Goal: Task Accomplishment & Management: Complete application form

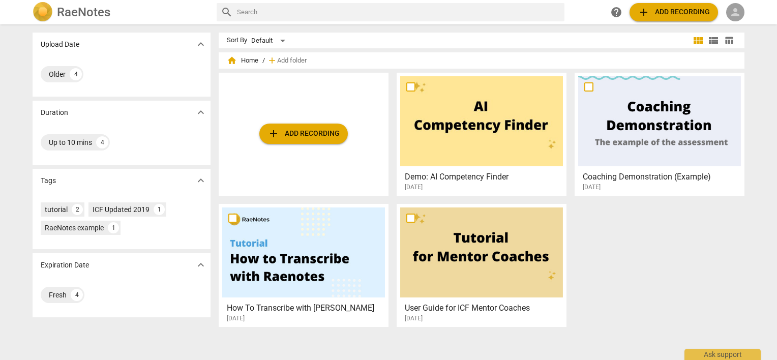
click at [744, 14] on div "person" at bounding box center [736, 12] width 18 height 18
click at [742, 20] on li "Login" at bounding box center [745, 24] width 37 height 24
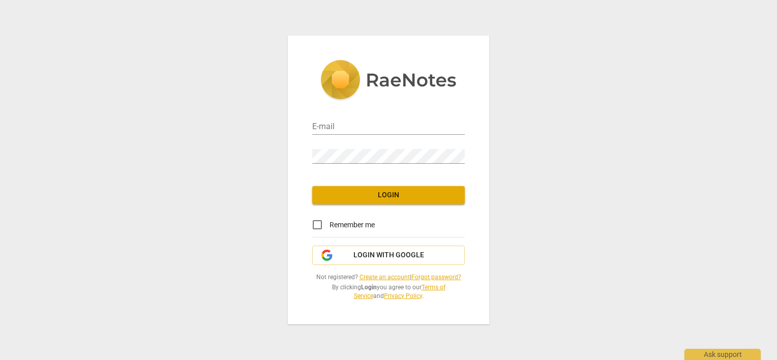
type input "[PERSON_NAME][EMAIL_ADDRESS][DOMAIN_NAME]"
click at [320, 224] on input "Remember me" at bounding box center [317, 225] width 24 height 24
checkbox input "true"
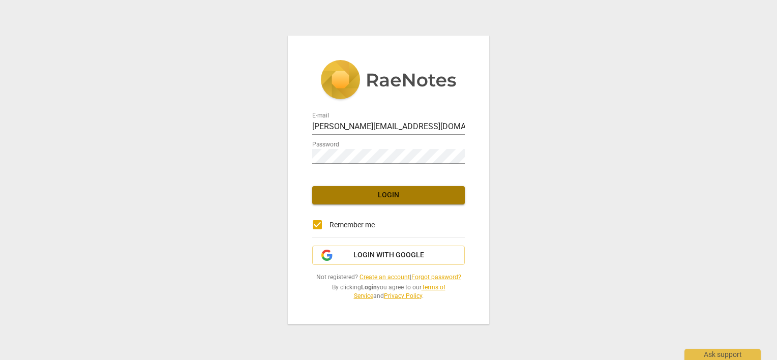
click at [349, 201] on button "Login" at bounding box center [388, 195] width 153 height 18
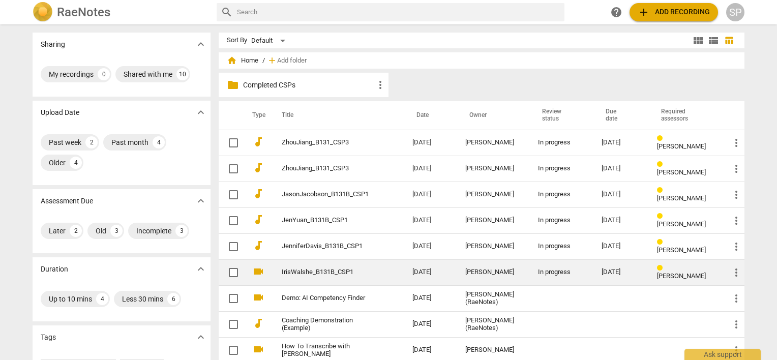
click at [297, 269] on link "IrisWalshe_B131B_CSP1" at bounding box center [329, 273] width 94 height 8
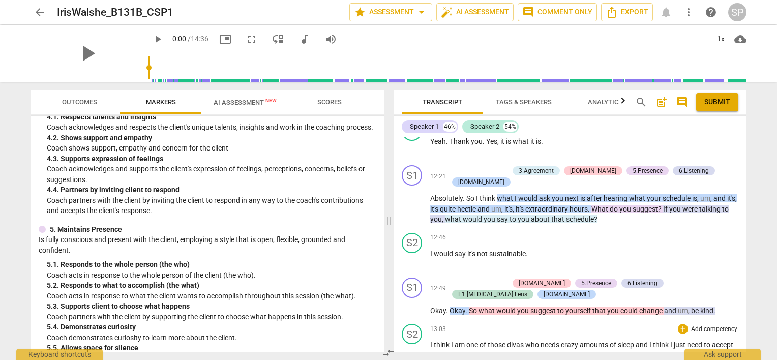
scroll to position [2442, 0]
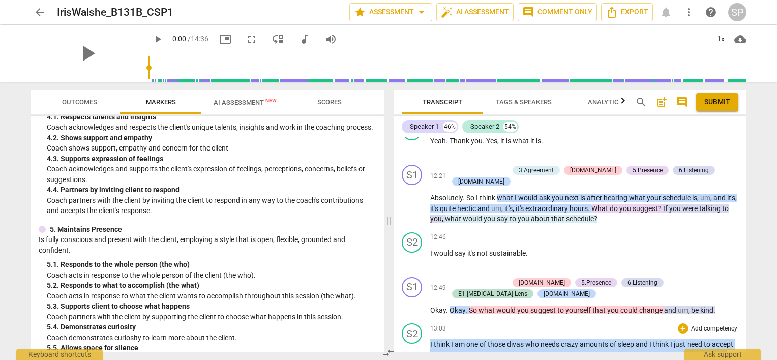
drag, startPoint x: 429, startPoint y: 295, endPoint x: 549, endPoint y: 315, distance: 120.8
click at [549, 339] on p "I think I am one of those divas who needs crazy amounts of sleep and I think I …" at bounding box center [584, 360] width 308 height 42
copy p "I think I am one of those divas who needs crazy amounts of sleep and I think I …"
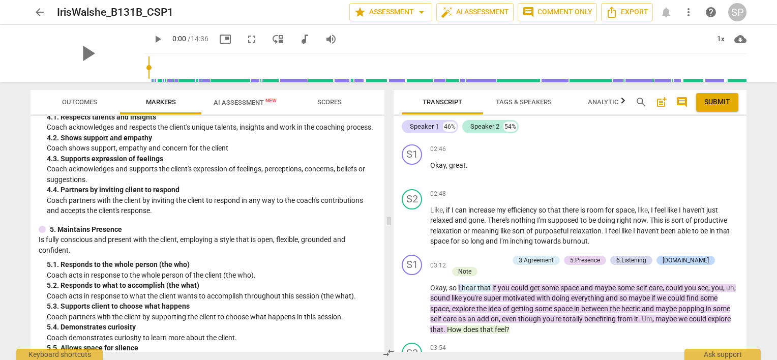
scroll to position [865, 0]
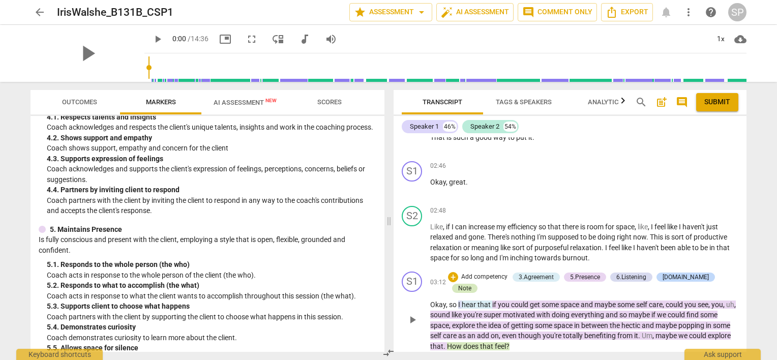
click at [472, 284] on div "Note" at bounding box center [464, 288] width 13 height 9
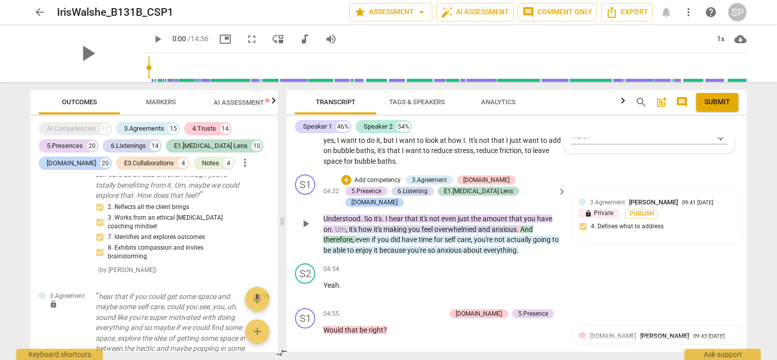
scroll to position [1244, 0]
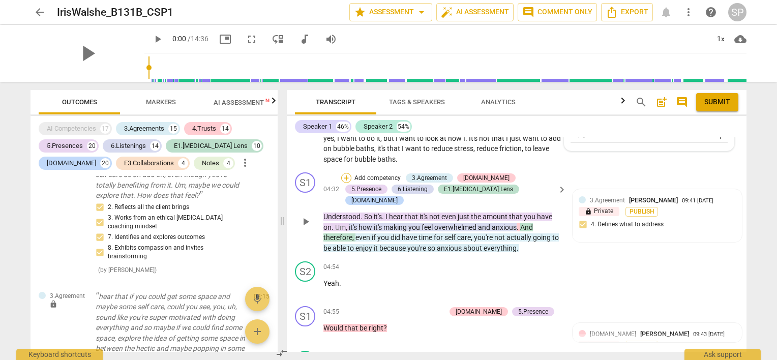
click at [347, 173] on div "+" at bounding box center [346, 178] width 10 height 10
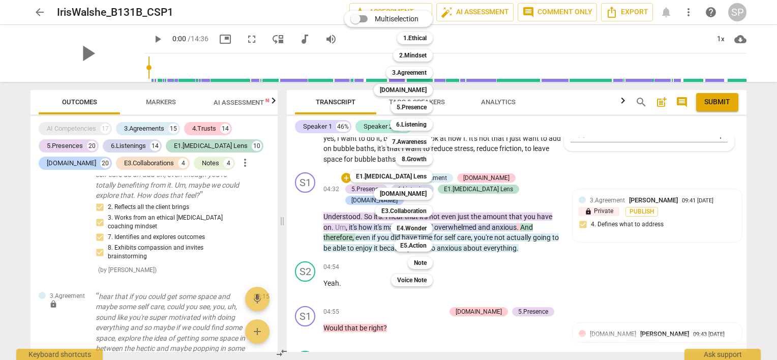
click at [499, 229] on div at bounding box center [388, 180] width 777 height 360
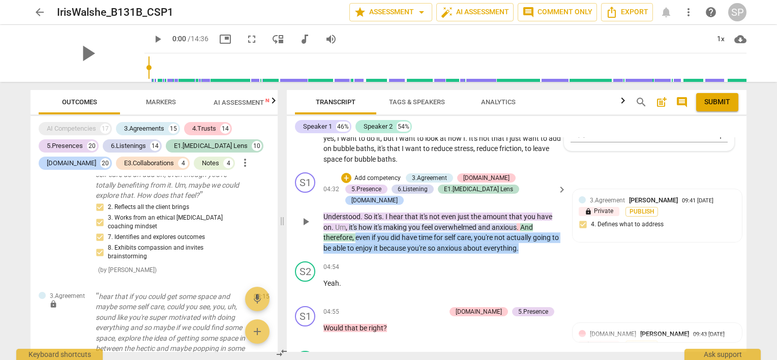
drag, startPoint x: 374, startPoint y: 198, endPoint x: 538, endPoint y: 209, distance: 163.6
click at [542, 212] on div "S1 play_arrow pause 04:32 + Add competency 3.Agreement [DOMAIN_NAME] 5.Presence…" at bounding box center [517, 212] width 460 height 89
click at [343, 173] on div "+" at bounding box center [346, 178] width 10 height 10
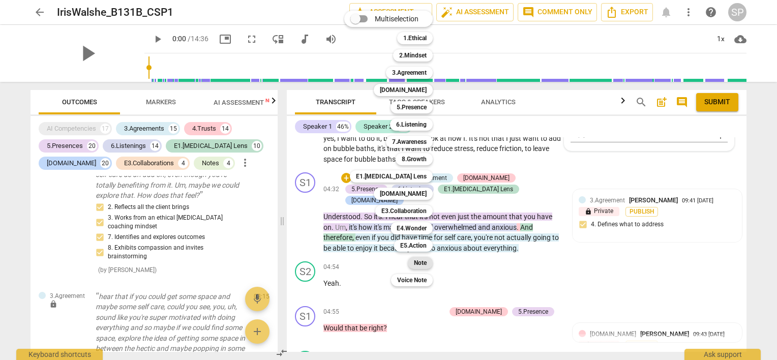
click at [413, 265] on div "Note" at bounding box center [420, 263] width 25 height 12
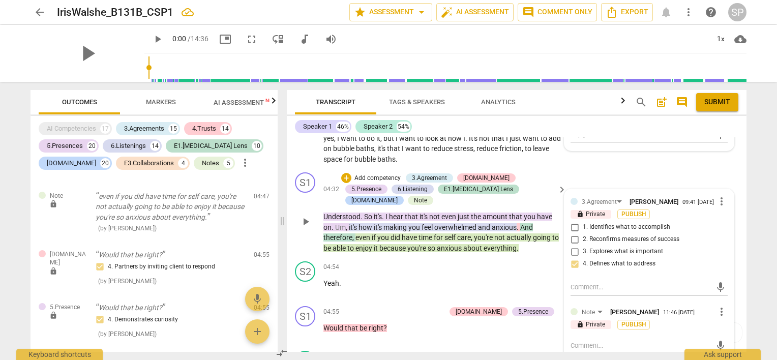
click at [578, 341] on textarea at bounding box center [641, 346] width 141 height 10
type textarea "N"
type textarea "No"
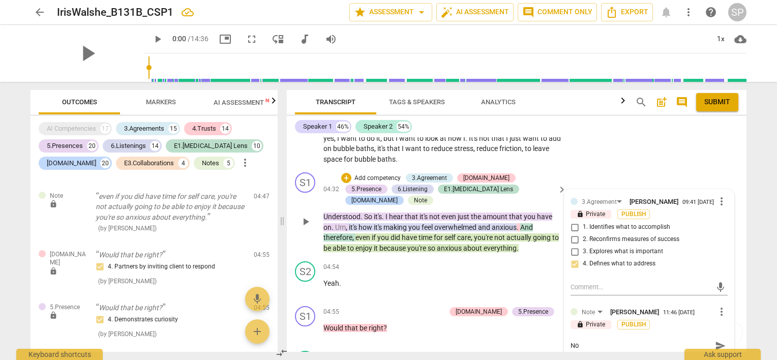
type textarea "Not"
type textarea "Noti"
type textarea "Notic"
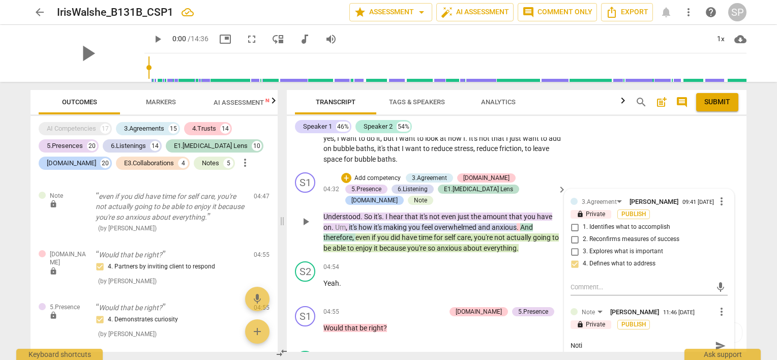
type textarea "Notic"
type textarea "Notice"
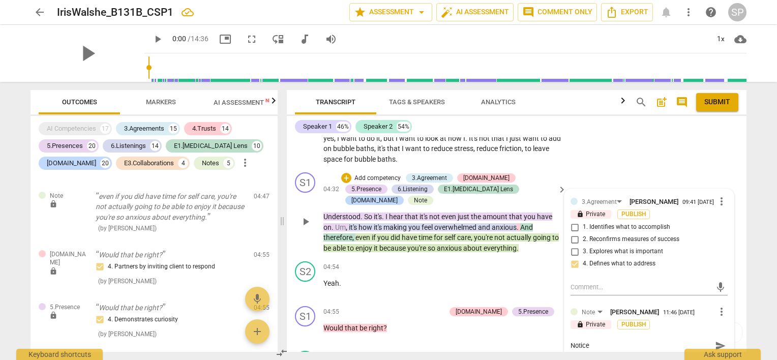
type textarea "Notice t"
type textarea "Notice th"
type textarea "Notice the"
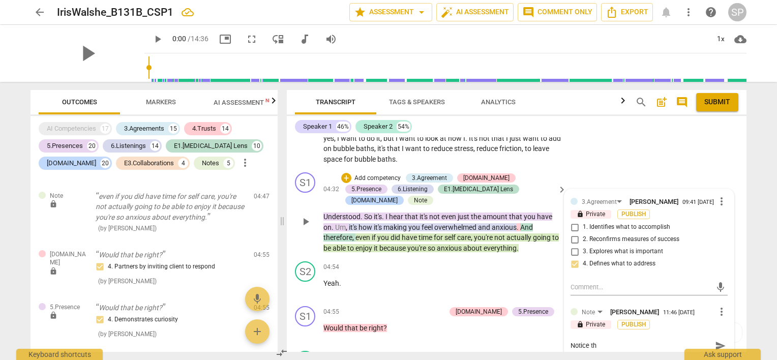
type textarea "Notice the"
type textarea "Notice the ""
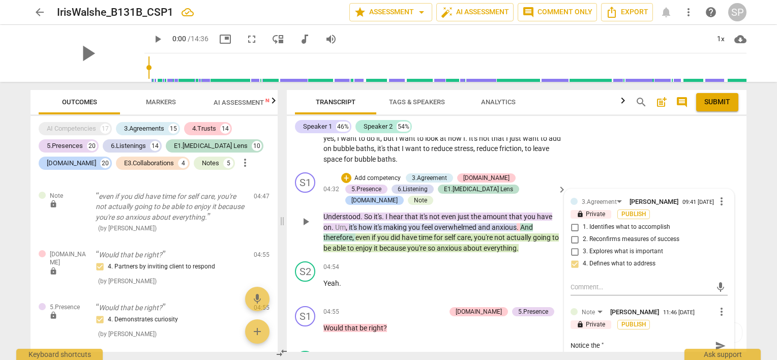
type textarea "Notice the "t"
type textarea "Notice the "te"
type textarea "Notice the "tel"
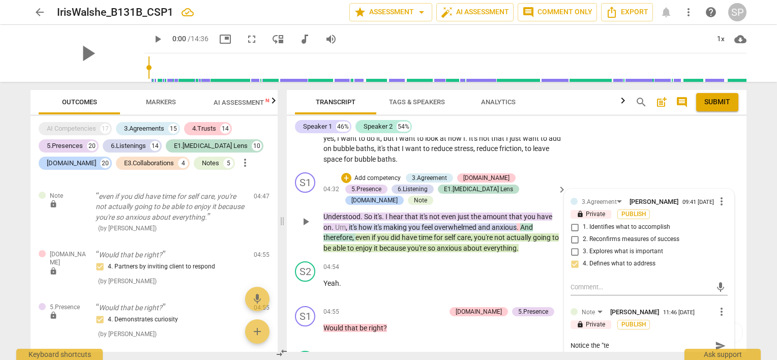
type textarea "Notice the "tel"
type textarea "Notice the "tell"
type textarea "Notice the "telli"
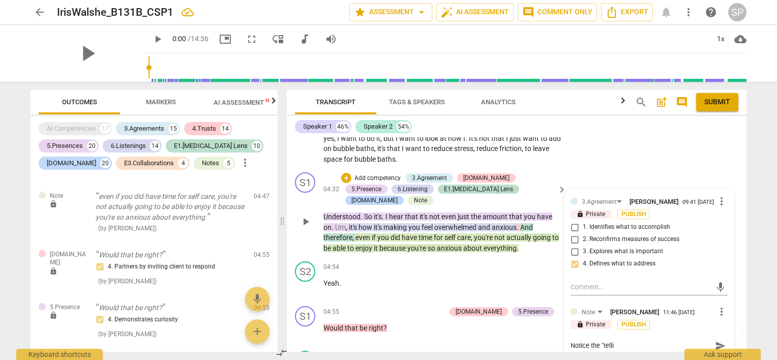
type textarea "Notice the "tellin"
type textarea "Notice the "telling"
type textarea "Notice the "telling""
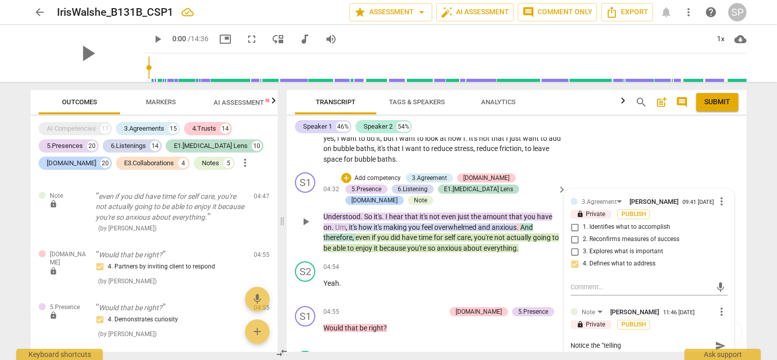
type textarea "Notice the "telling""
type textarea "Notice the "telling" t"
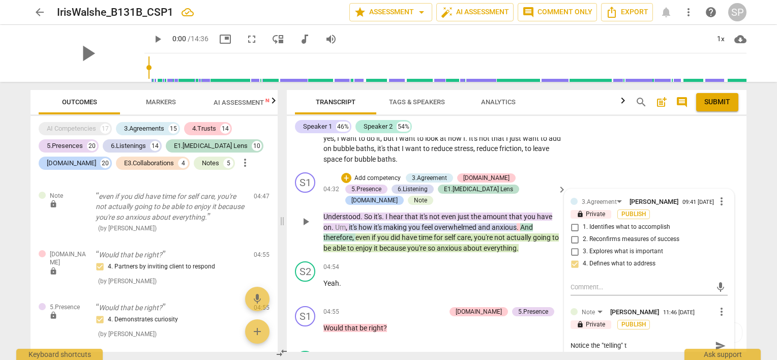
type textarea "Notice the "telling" th"
type textarea "Notice the "telling" thn"
type textarea "Notice the "telling" th"
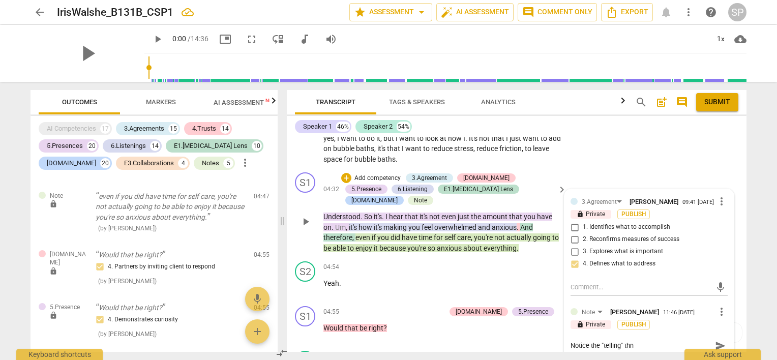
type textarea "Notice the "telling" th"
type textarea "Notice the "telling" the"
type textarea "Notice the "telling" then"
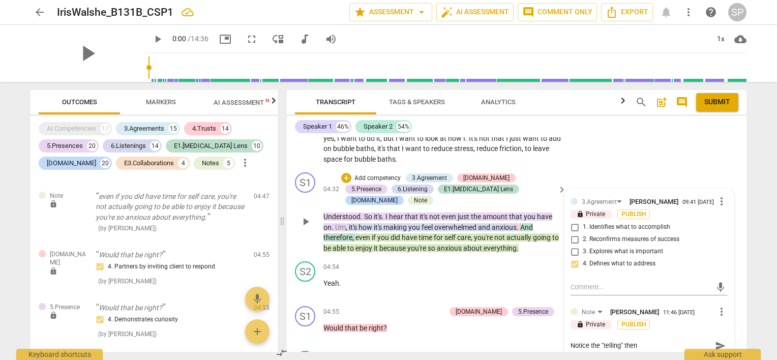
type textarea "Notice the "telling" then,"
type textarea "Notice the "telling" then, ""
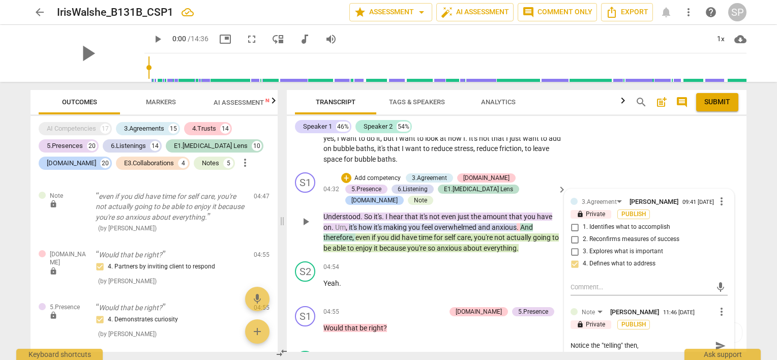
type textarea "Notice the "telling" then, ""
type textarea "Notice the "telling" then, "W"
type textarea "Notice the "telling" then, "Wo"
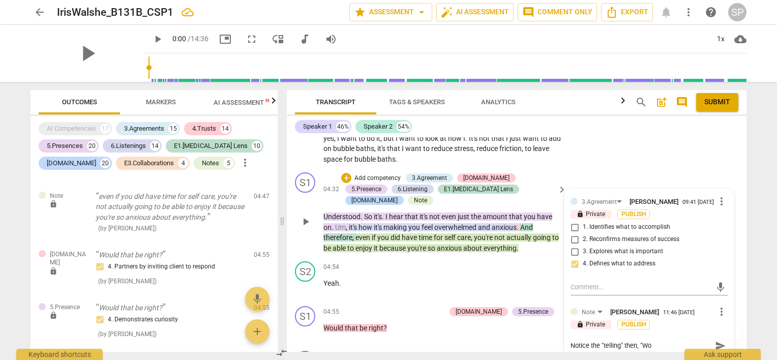
type textarea "Notice the "telling" then, "Wou"
type textarea "Notice the "telling" then, "Woul"
type textarea "Notice the "telling" then, "Would"
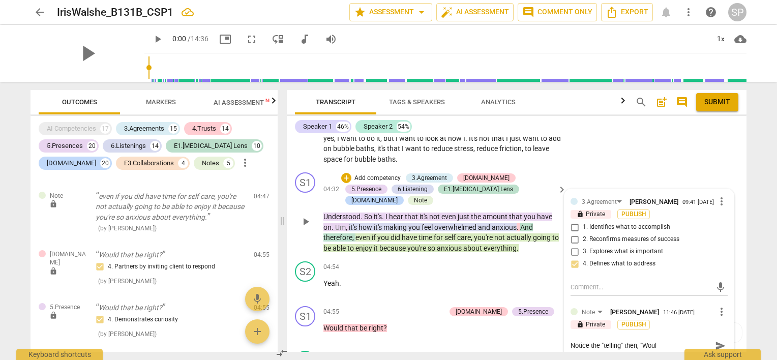
type textarea "Notice the "telling" then, "Would"
type textarea "Notice the "telling" then, "Would t"
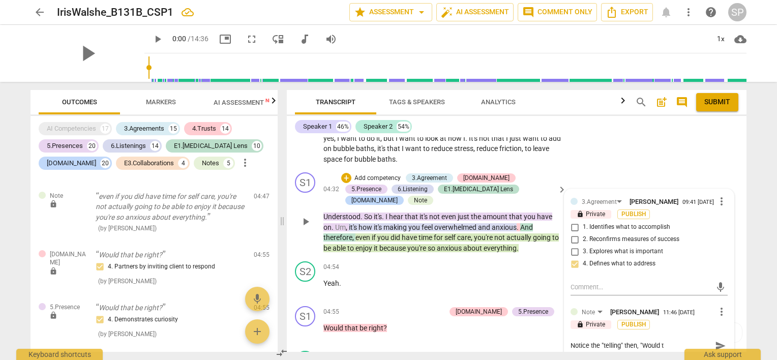
type textarea "Notice the "telling" then, "Would th"
type textarea "Notice the "telling" then, "Would tha"
type textarea "Notice the "telling" then, "Would that"
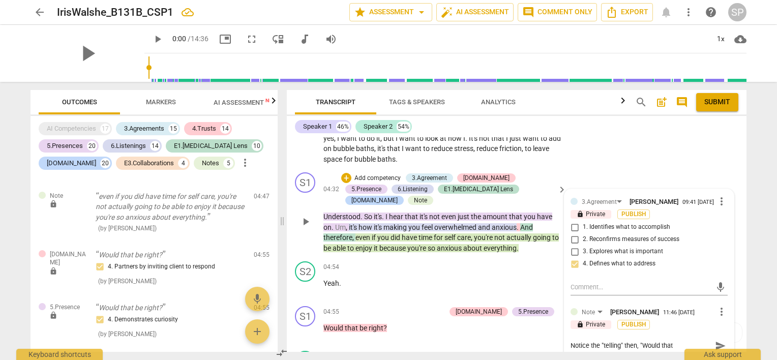
type textarea "Notice the "telling" then, "Would that"
type textarea "Notice the "telling" then, "Would that b"
type textarea "Notice the "telling" then, "Would that be"
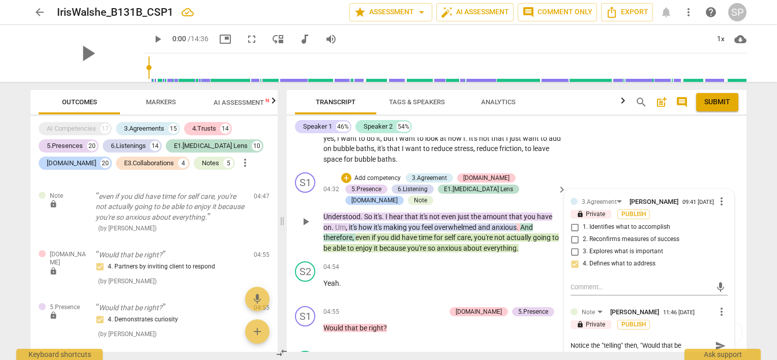
type textarea "Notice the "telling" then, "Would that be r"
type textarea "Notice the "telling" then, "Would that be ri"
type textarea "Notice the "telling" then, "Would that be rih"
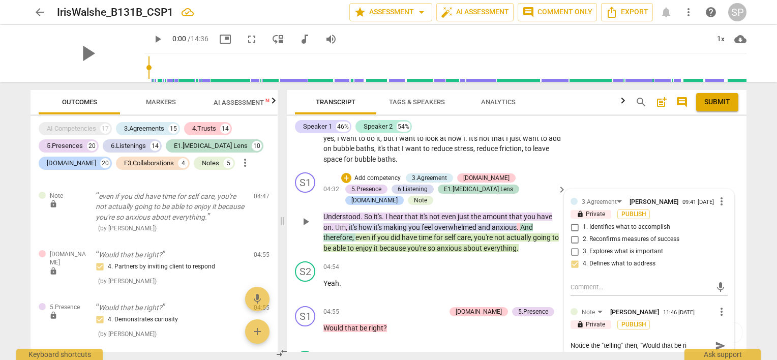
type textarea "Notice the "telling" then, "Would that be rih"
type textarea "Notice the "telling" then, "Would that be ri"
type textarea "Notice the "telling" then, "Would that be rig"
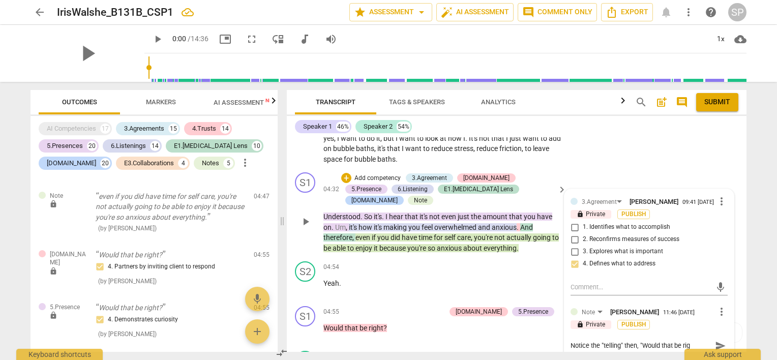
type textarea "Notice the "telling" then, "Would that be righ"
type textarea "Notice the "telling" then, "Would that be right"
type textarea "Notice the "telling" then, "Would that be right?"
type textarea "Notice the "telling" then, "Would that be right?""
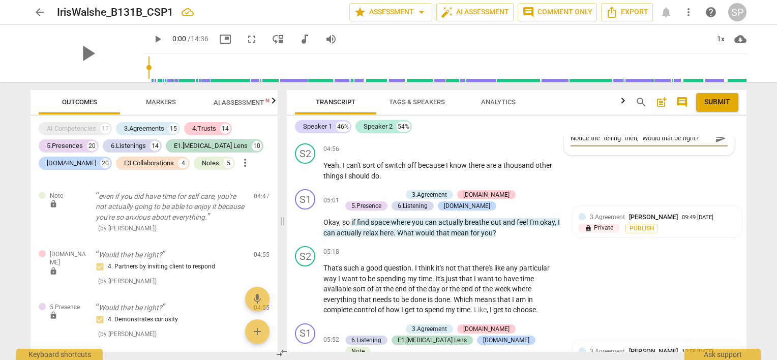
scroll to position [1447, 0]
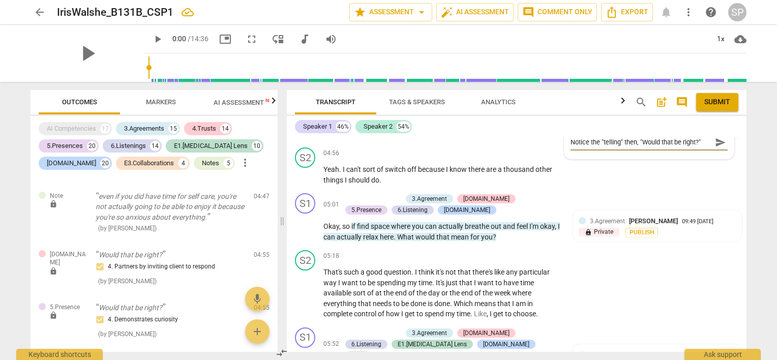
type textarea "Notice the "telling" then, "Would that be right?""
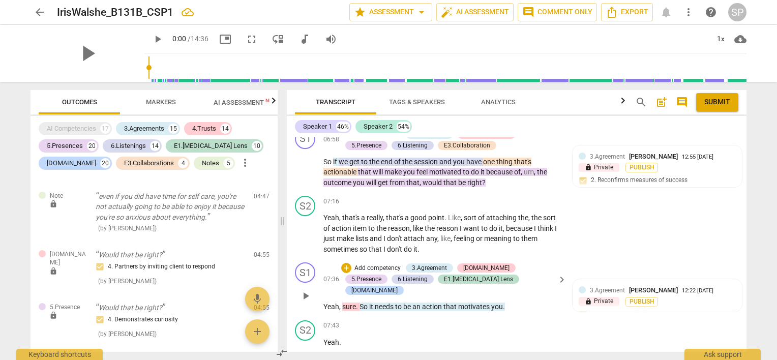
scroll to position [1905, 0]
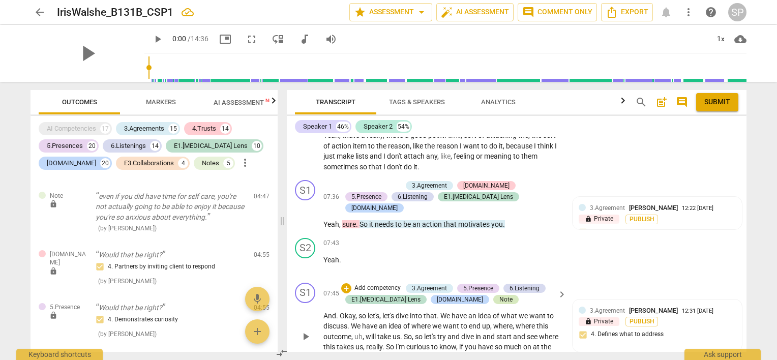
click at [494, 295] on div "Note" at bounding box center [506, 299] width 25 height 9
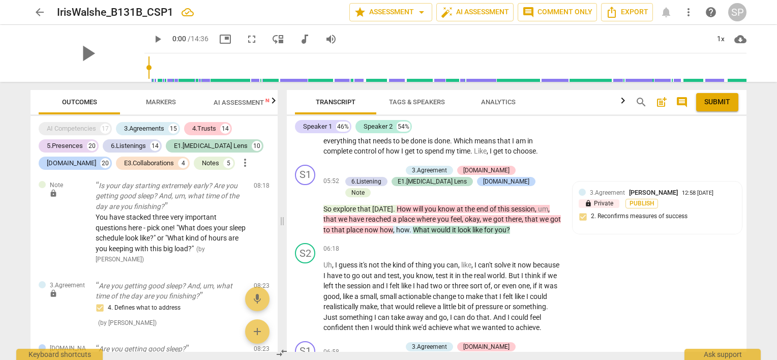
scroll to position [1549, 0]
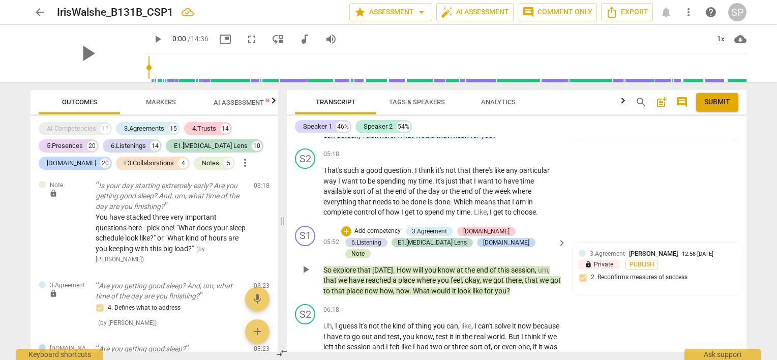
click at [371, 249] on div "Note" at bounding box center [357, 253] width 25 height 9
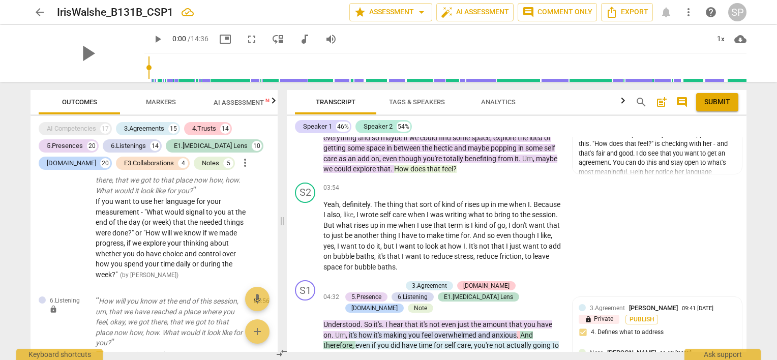
scroll to position [1034, 0]
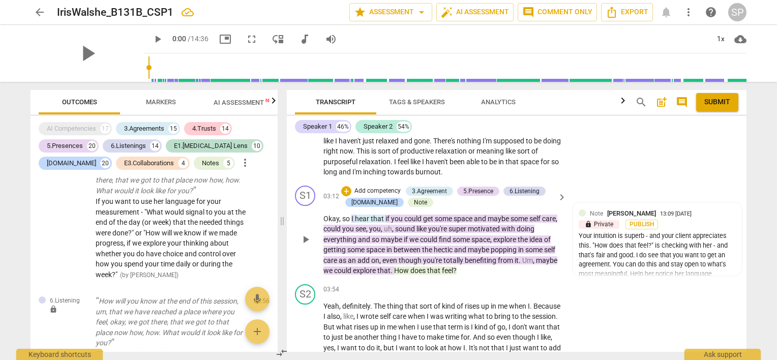
click at [431, 267] on span "that" at bounding box center [434, 271] width 15 height 8
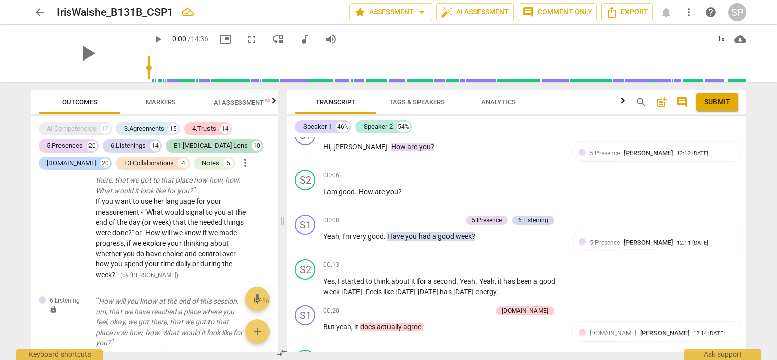
scroll to position [0, 0]
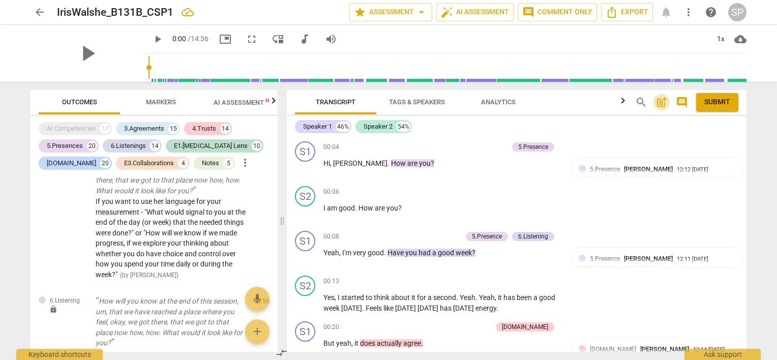
click at [661, 104] on span "post_add" at bounding box center [662, 102] width 12 height 12
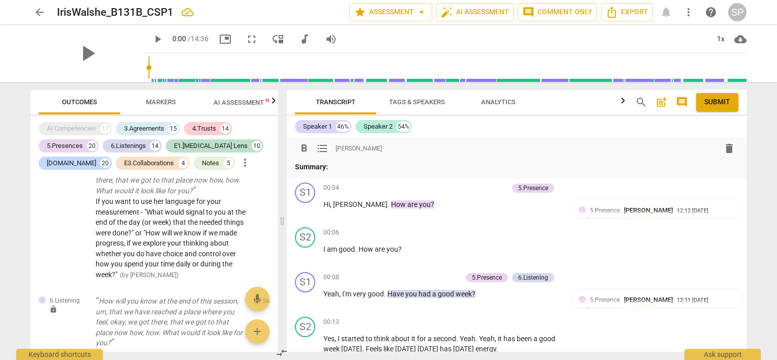
click at [342, 162] on p "Summary:" at bounding box center [517, 167] width 444 height 11
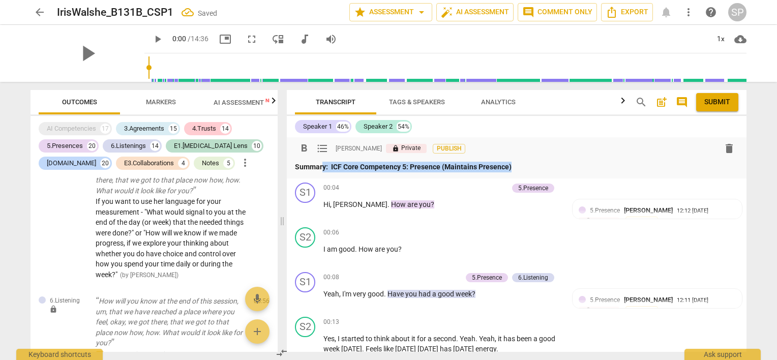
drag, startPoint x: 516, startPoint y: 165, endPoint x: 324, endPoint y: 170, distance: 192.4
click at [324, 170] on p "Summary: ICF Core Competency 5: Presence (Maintains Presence)" at bounding box center [517, 167] width 444 height 11
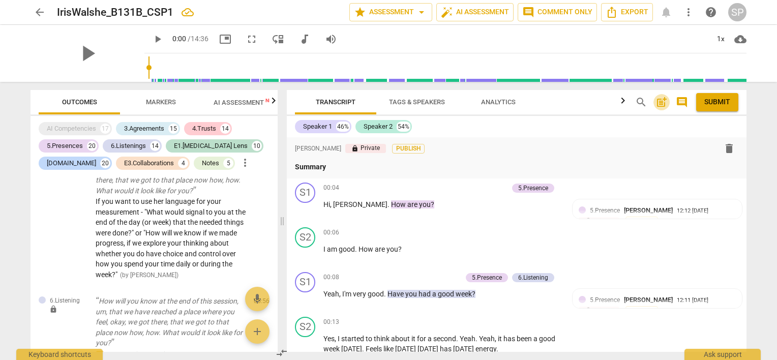
click at [660, 102] on span "post_add" at bounding box center [662, 102] width 12 height 12
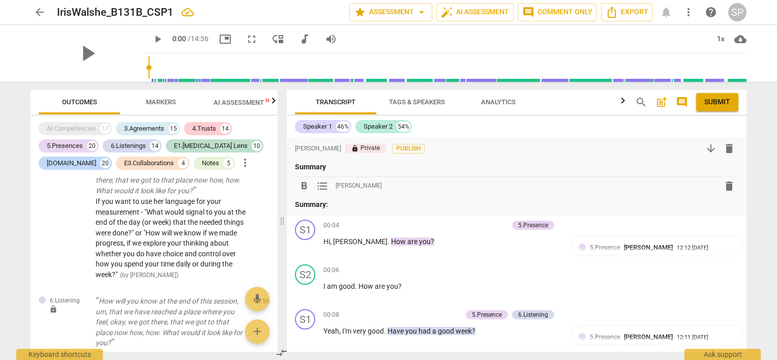
click at [348, 206] on p "Summary:" at bounding box center [517, 204] width 444 height 11
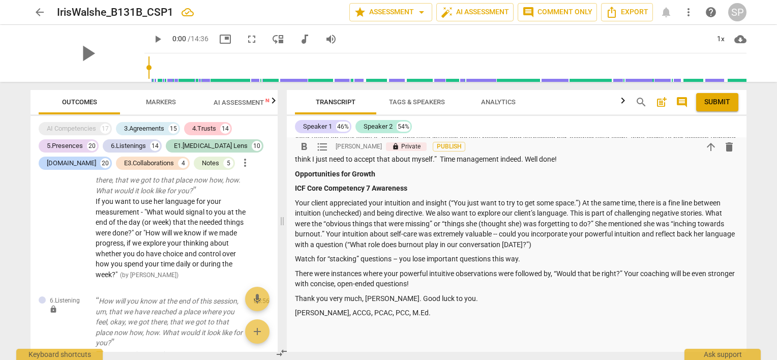
scroll to position [305, 0]
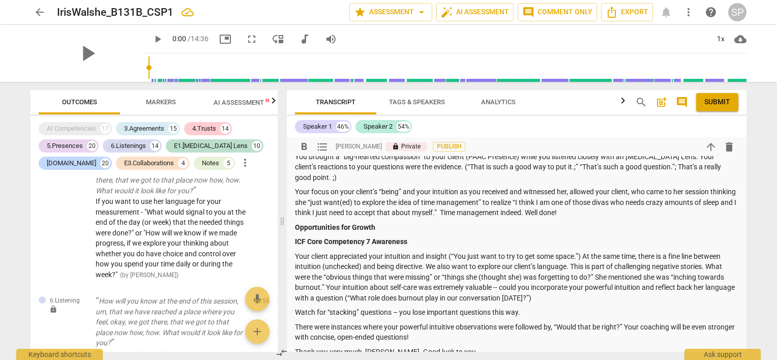
click at [332, 328] on p "There were instances where your powerful intuitive observations were followed b…" at bounding box center [517, 332] width 444 height 21
click at [354, 338] on p "There were several instances where your powerful intuitive observations were fo…" at bounding box center [517, 332] width 444 height 21
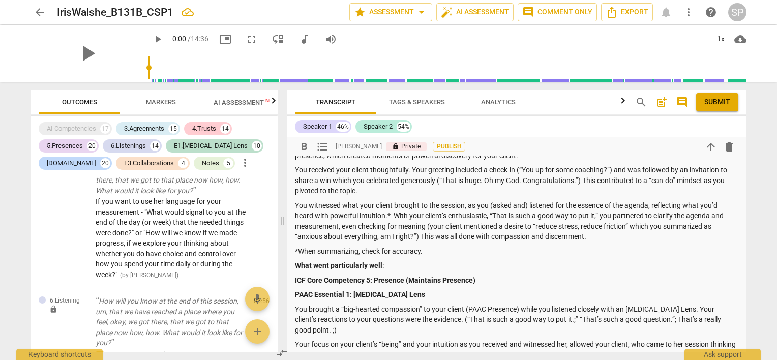
scroll to position [0, 0]
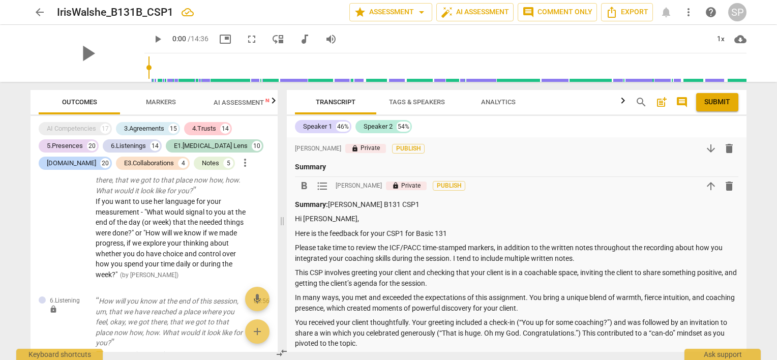
click at [719, 106] on span "Submit" at bounding box center [718, 102] width 26 height 10
click at [36, 12] on span "arrow_back" at bounding box center [40, 12] width 12 height 12
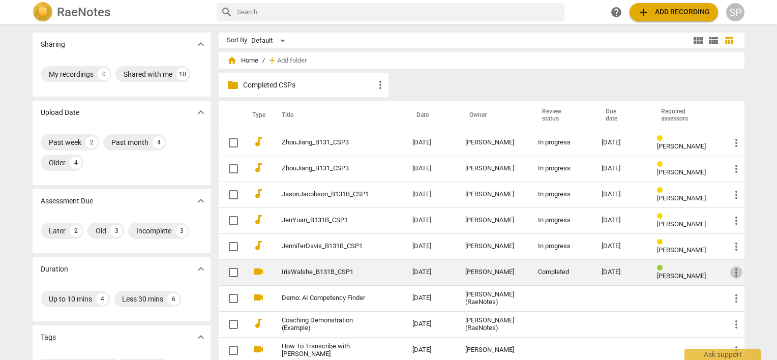
click at [733, 270] on span "more_vert" at bounding box center [737, 273] width 12 height 12
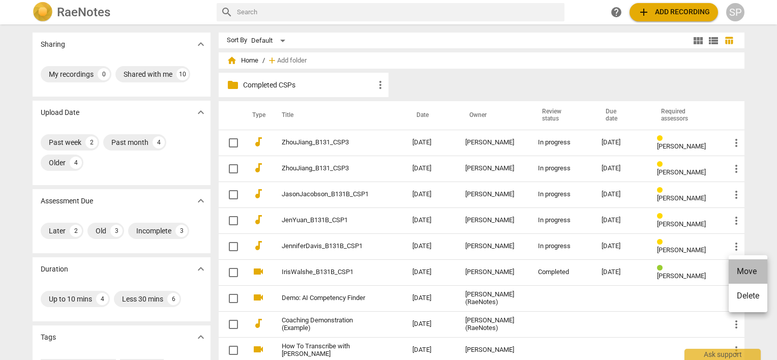
click at [747, 271] on li "Move" at bounding box center [748, 271] width 39 height 24
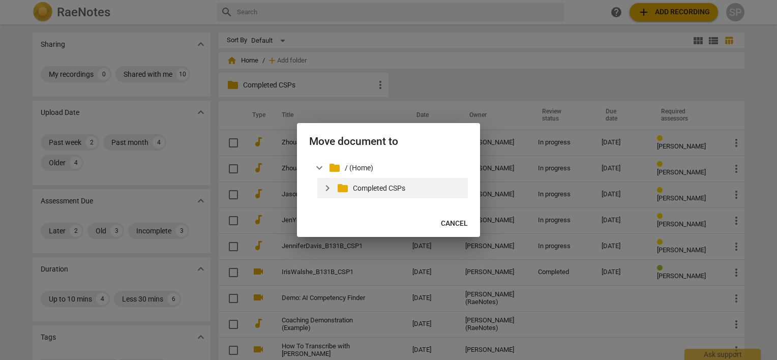
click at [372, 187] on p "Completed CSPs" at bounding box center [408, 188] width 111 height 11
